Goal: Information Seeking & Learning: Check status

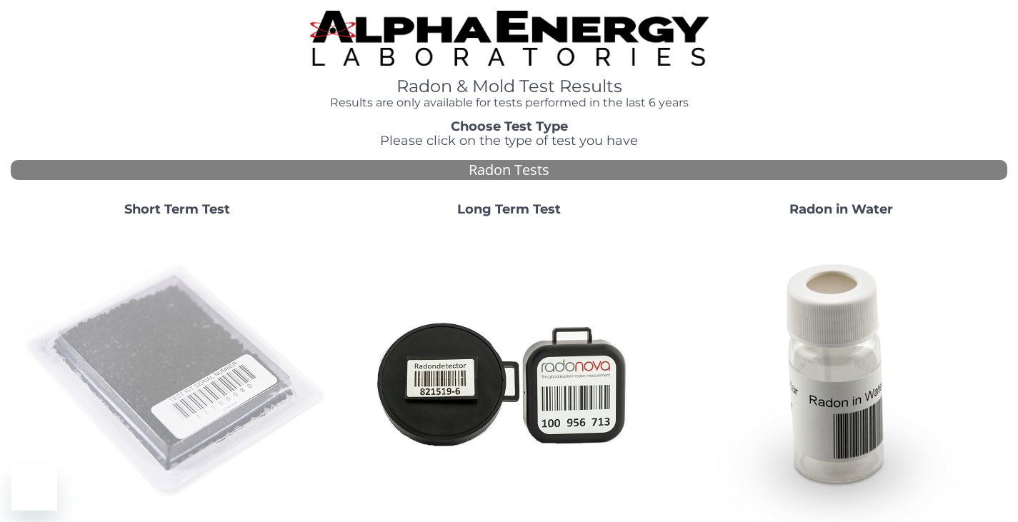
click at [128, 321] on img at bounding box center [177, 382] width 307 height 307
click at [186, 354] on img at bounding box center [177, 382] width 307 height 307
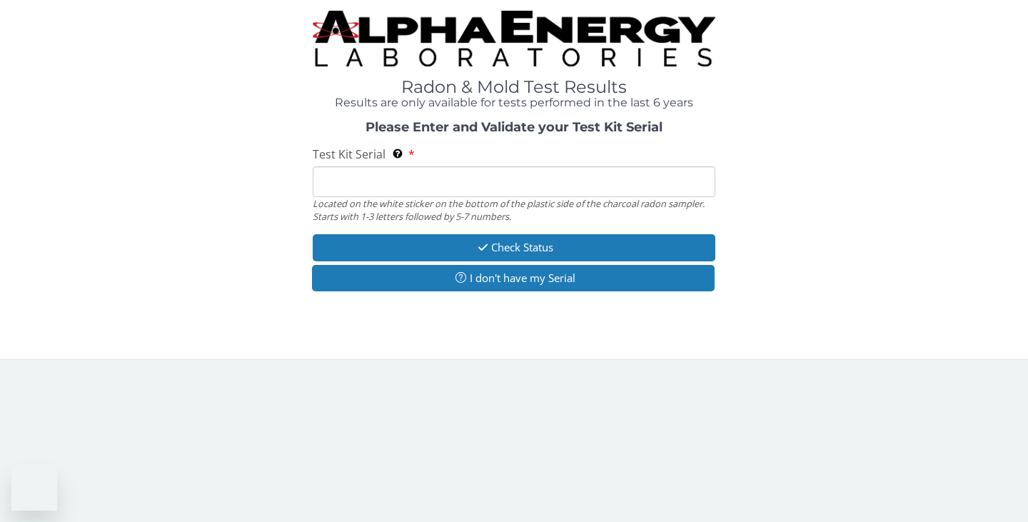
click at [316, 177] on input "Test Kit Serial Located on the white sticker on the bottom of the plastic side …" at bounding box center [514, 181] width 403 height 31
type input "FE455903"
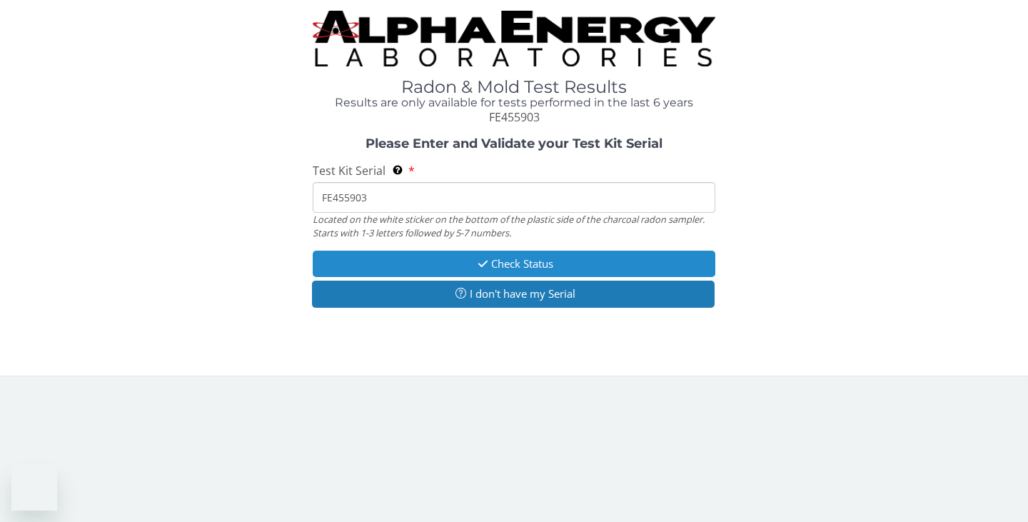
click at [508, 264] on button "Check Status" at bounding box center [514, 264] width 403 height 26
